Goal: Transaction & Acquisition: Subscribe to service/newsletter

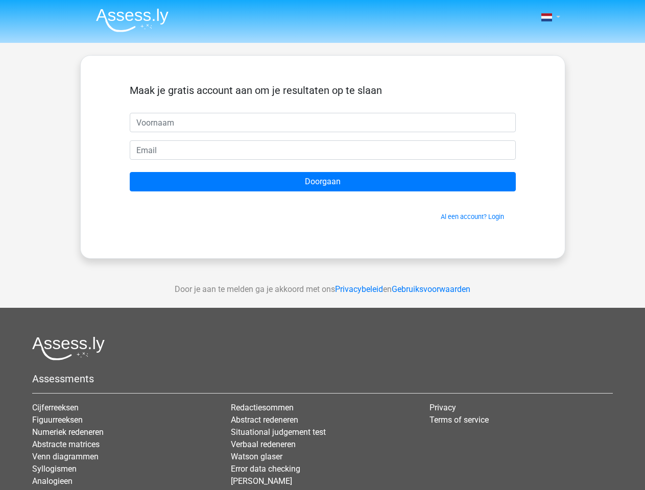
click at [547, 17] on span at bounding box center [546, 17] width 11 height 8
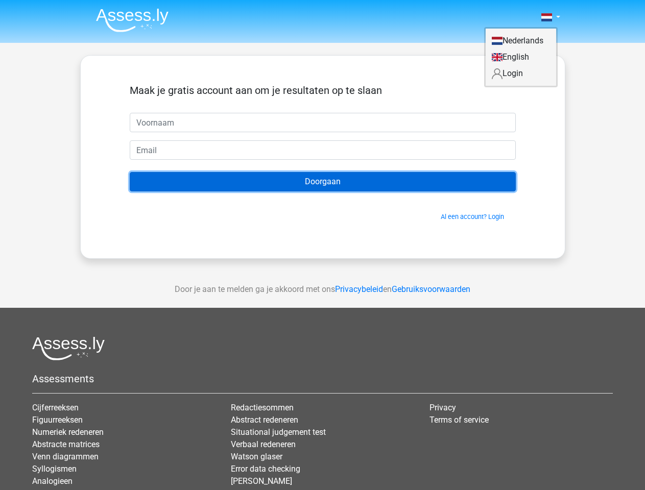
click at [323, 182] on input "Doorgaan" at bounding box center [323, 181] width 386 height 19
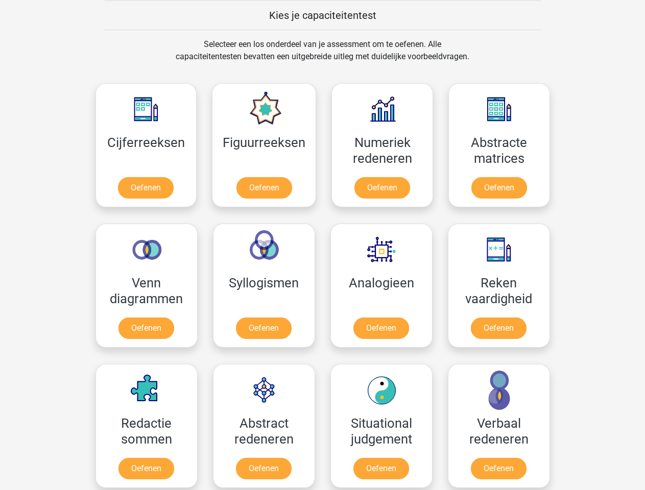
scroll to position [396, 0]
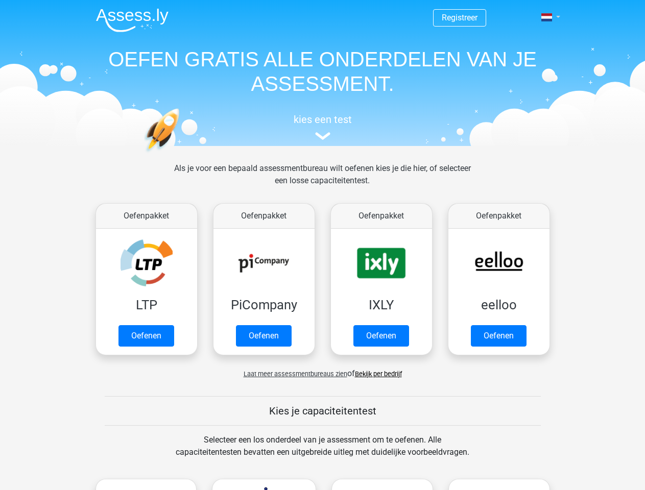
click at [547, 17] on span at bounding box center [546, 17] width 11 height 8
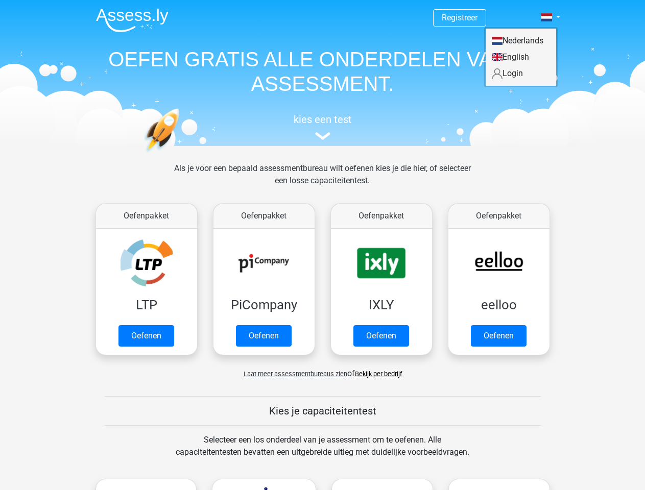
click at [292, 374] on span "Laat meer assessmentbureaus zien" at bounding box center [295, 374] width 104 height 8
